Goal: Task Accomplishment & Management: Manage account settings

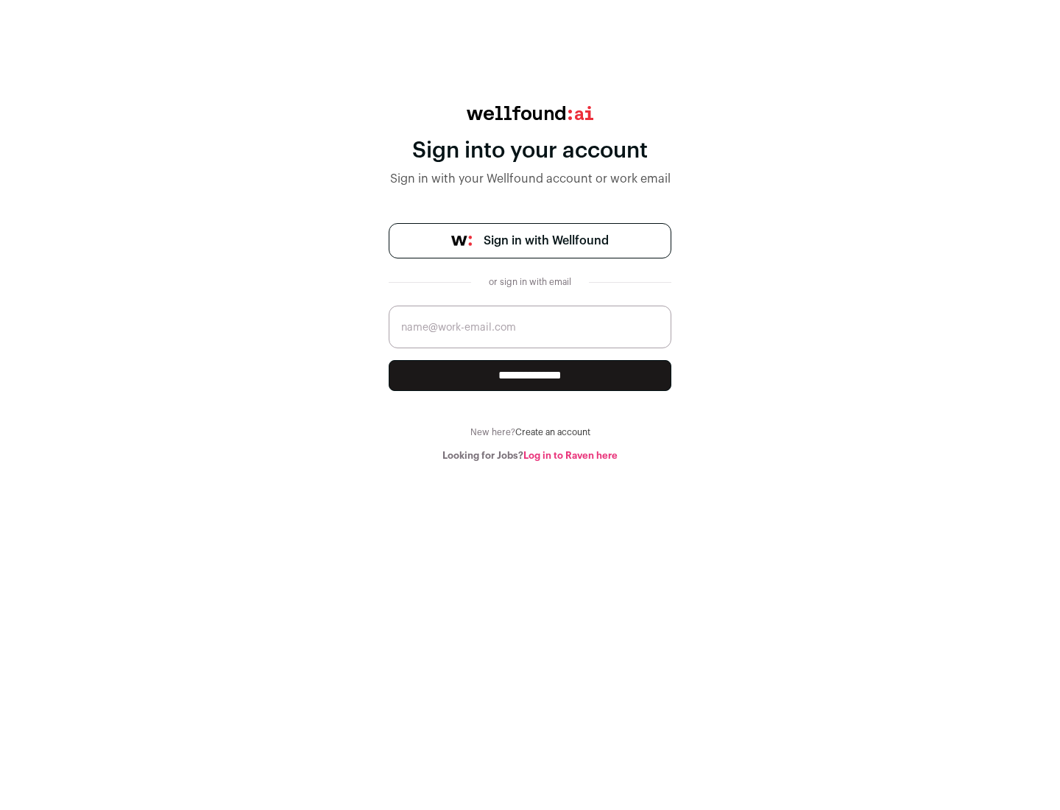
click at [546, 241] on span "Sign in with Wellfound" at bounding box center [546, 241] width 125 height 18
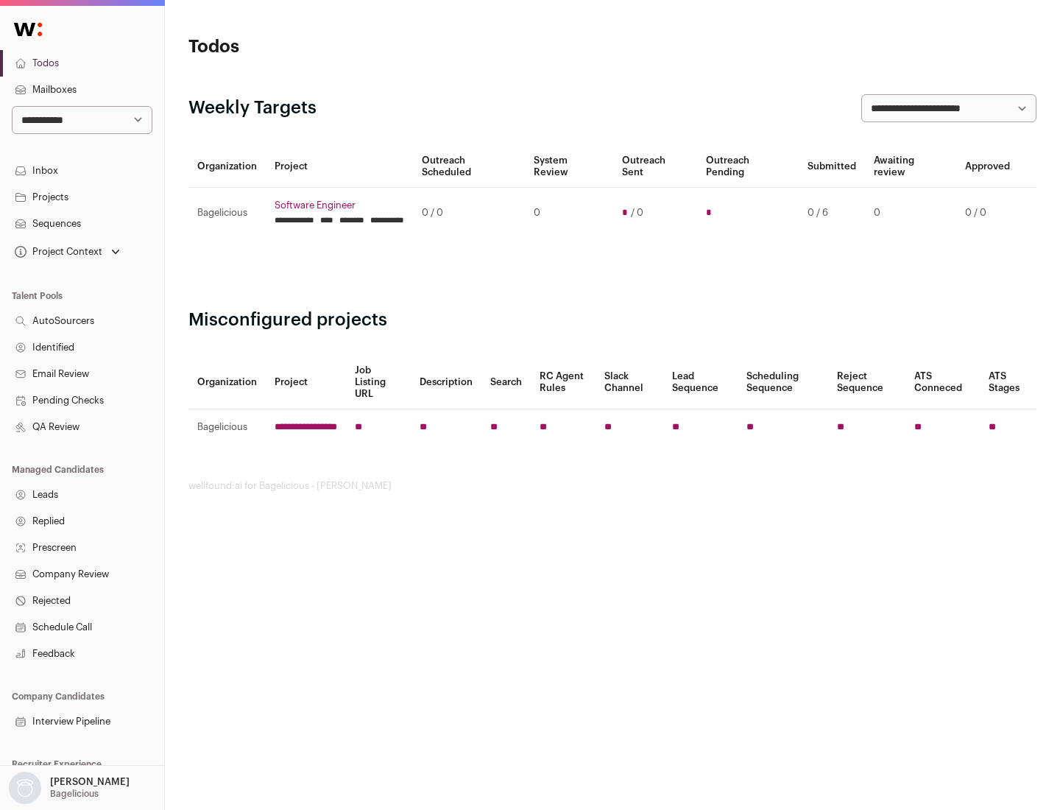
click at [82, 197] on link "Projects" at bounding box center [82, 197] width 164 height 27
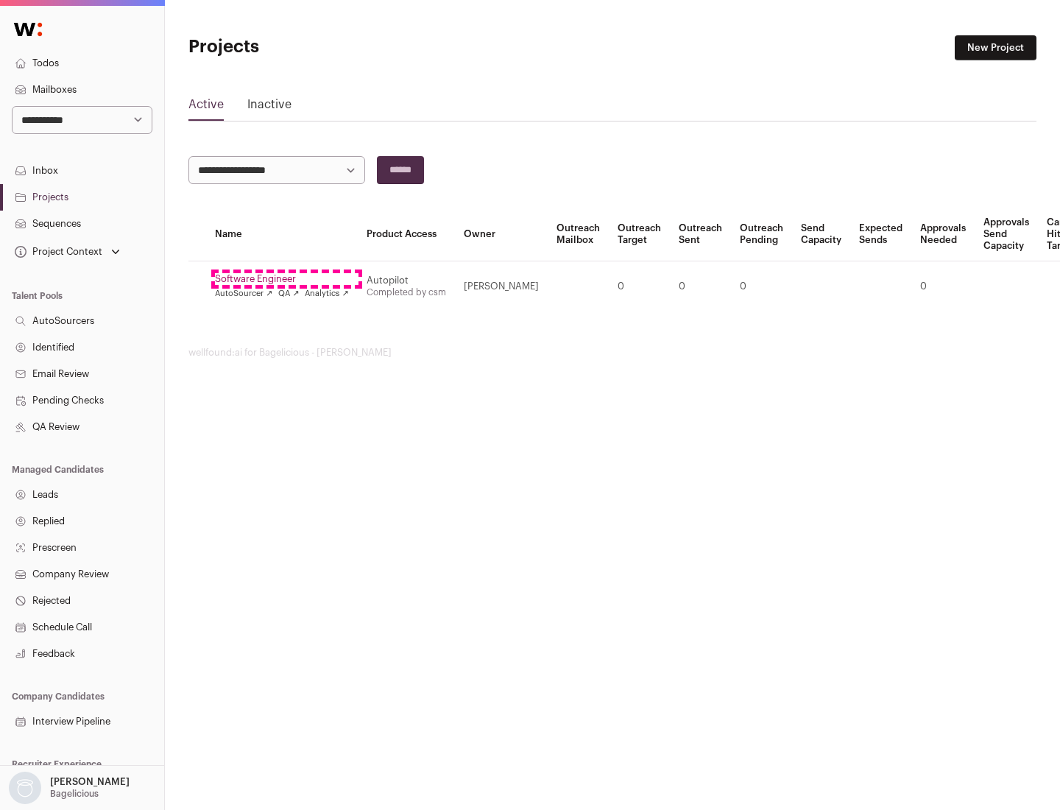
click at [286, 279] on link "Software Engineer" at bounding box center [282, 279] width 134 height 12
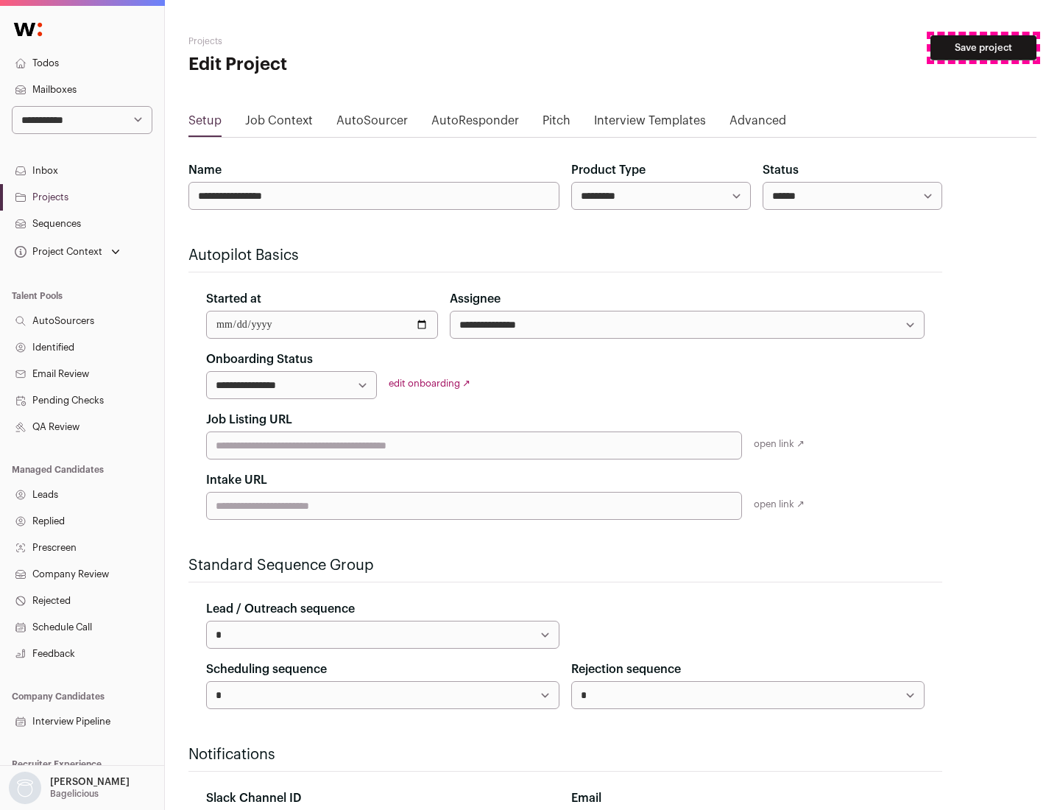
click at [984, 48] on button "Save project" at bounding box center [984, 47] width 106 height 25
